Goal: Task Accomplishment & Management: Use online tool/utility

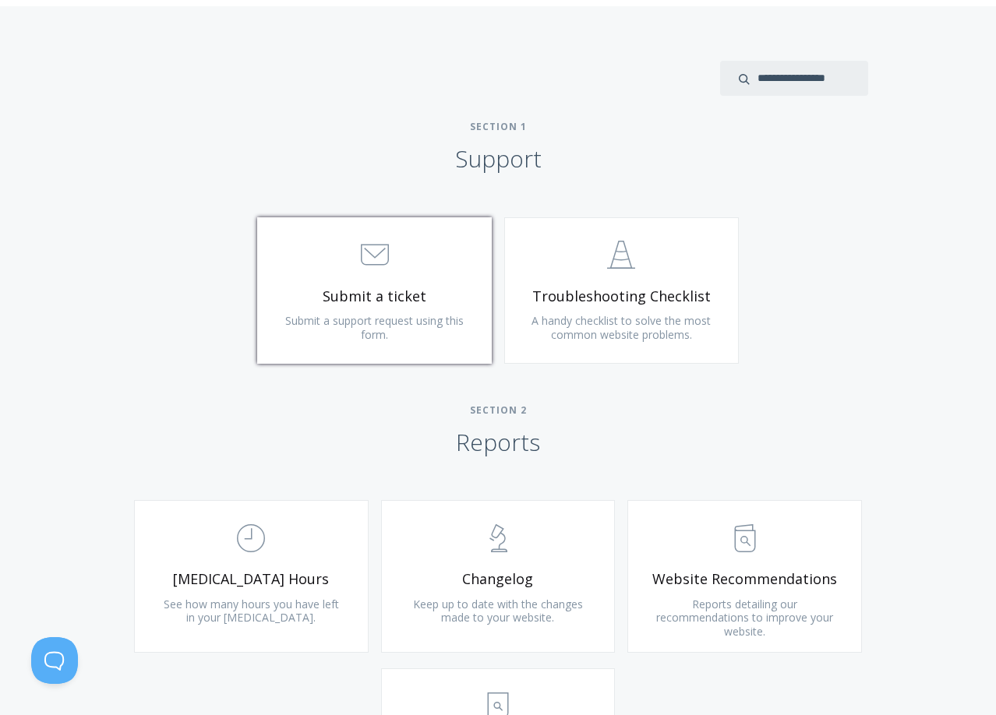
click at [414, 259] on span ".st0{fill:none;stroke:#000000;stroke-width:2;stroke-miterlimit:10;} 3. Communic…" at bounding box center [374, 256] width 186 height 48
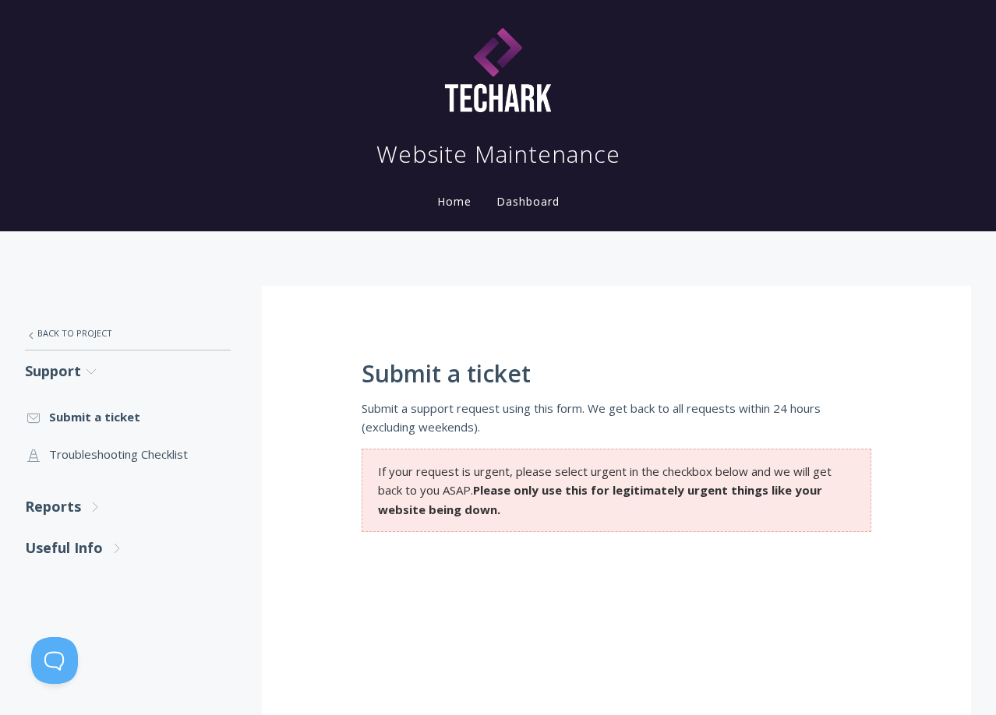
click at [410, 268] on div ".st0{fill:none;stroke:#000000;stroke-width:2;stroke-miterlimit:10;} Untitled-27…" at bounding box center [498, 655] width 996 height 848
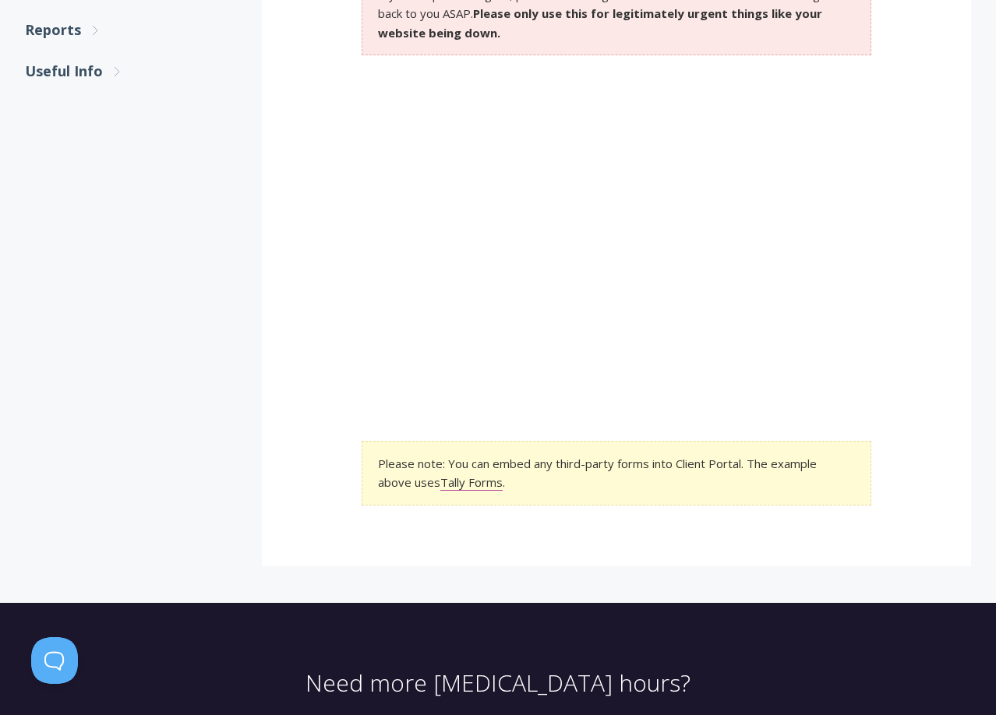
scroll to position [79, 0]
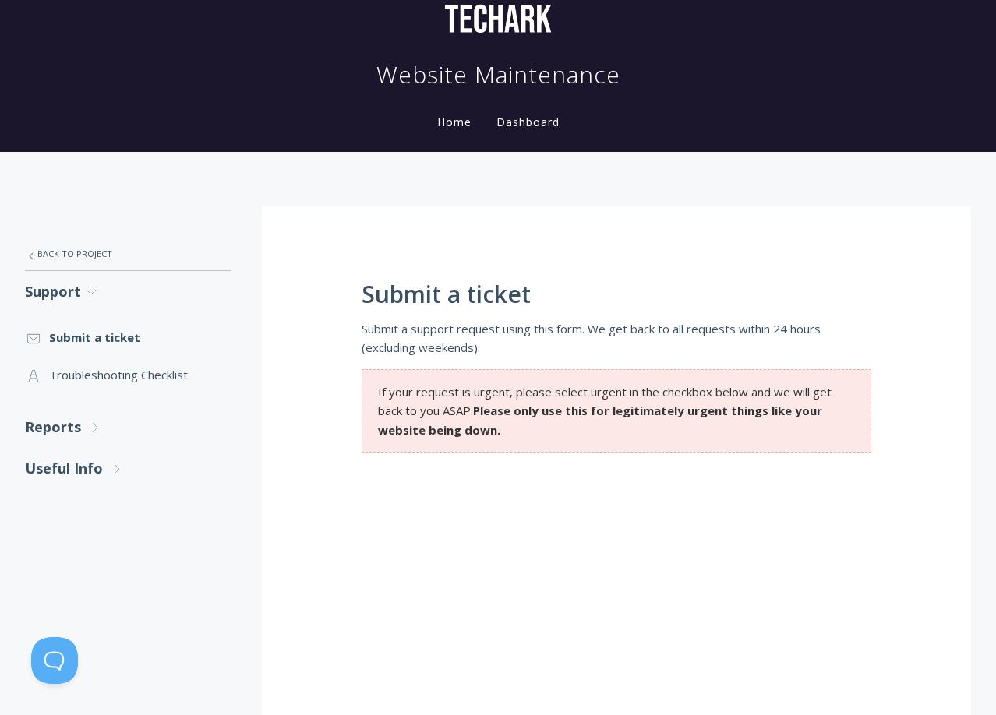
drag, startPoint x: 340, startPoint y: 293, endPoint x: 310, endPoint y: 302, distance: 30.8
click at [310, 302] on div "Submit a ticket Submit a support request using this form. We get back to all re…" at bounding box center [617, 584] width 710 height 757
drag, startPoint x: 318, startPoint y: 292, endPoint x: 328, endPoint y: 277, distance: 17.9
click at [319, 291] on div "Submit a ticket Submit a support request using this form. We get back to all re…" at bounding box center [617, 584] width 710 height 757
